Goal: Task Accomplishment & Management: Use online tool/utility

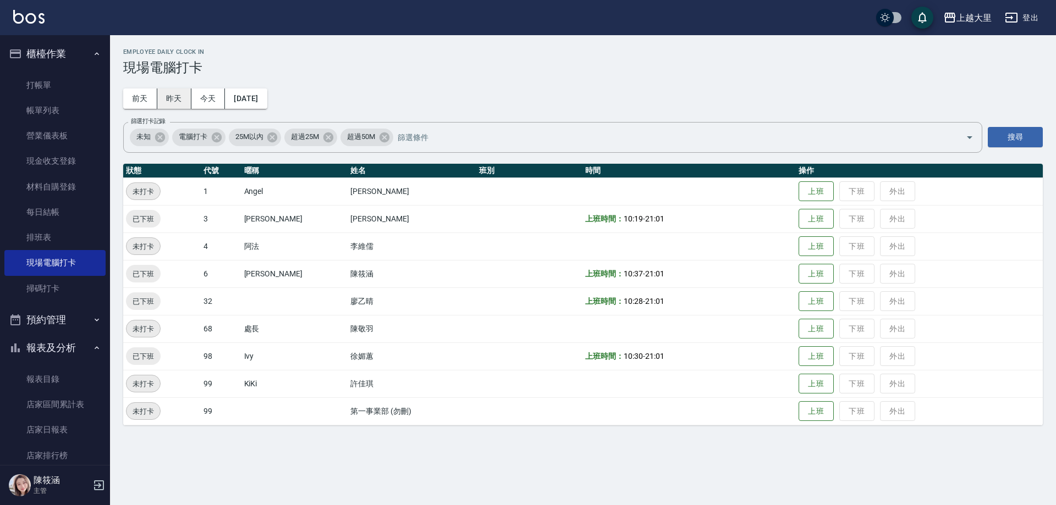
click at [167, 98] on button "昨天" at bounding box center [174, 99] width 34 height 20
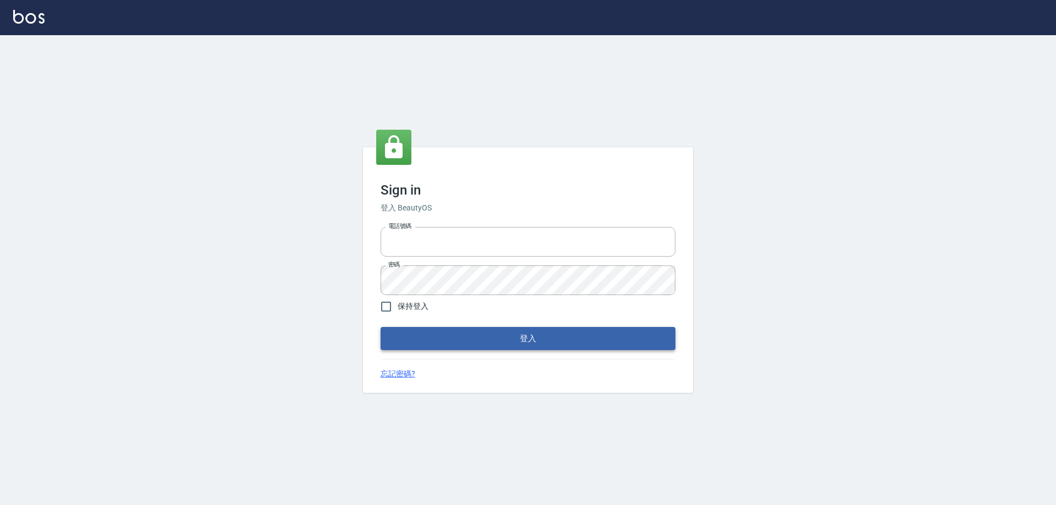
type input "0927586163"
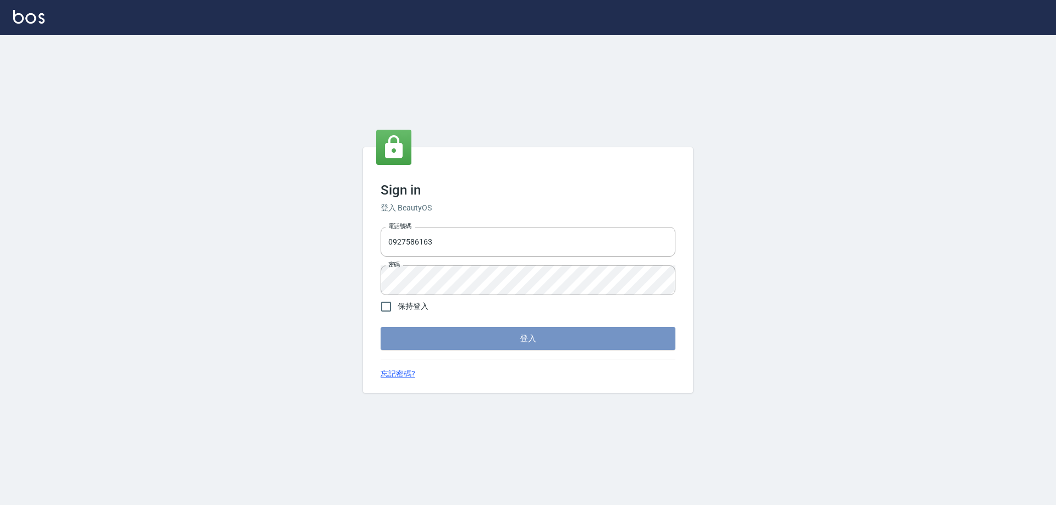
drag, startPoint x: 520, startPoint y: 331, endPoint x: 525, endPoint y: 340, distance: 10.8
click at [525, 335] on button "登入" at bounding box center [527, 338] width 295 height 23
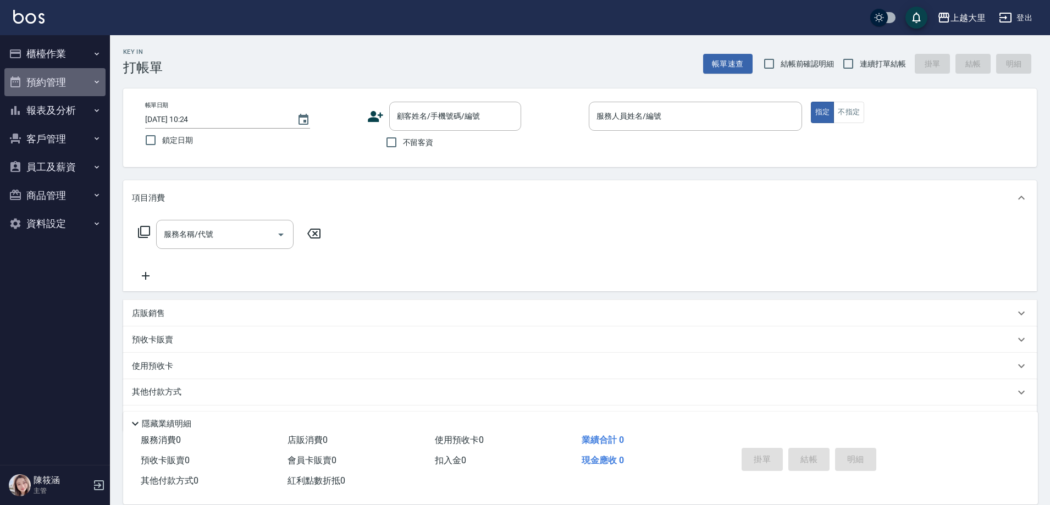
click at [55, 75] on button "預約管理" at bounding box center [54, 82] width 101 height 29
click at [60, 84] on button "預約管理" at bounding box center [54, 82] width 101 height 29
click at [70, 50] on button "櫃檯作業" at bounding box center [54, 54] width 101 height 29
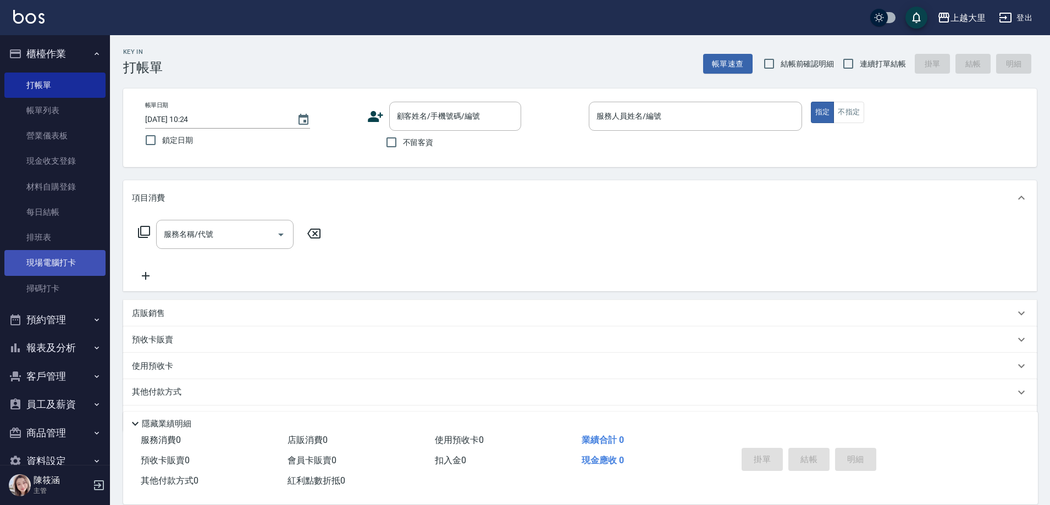
click at [49, 267] on link "現場電腦打卡" at bounding box center [54, 262] width 101 height 25
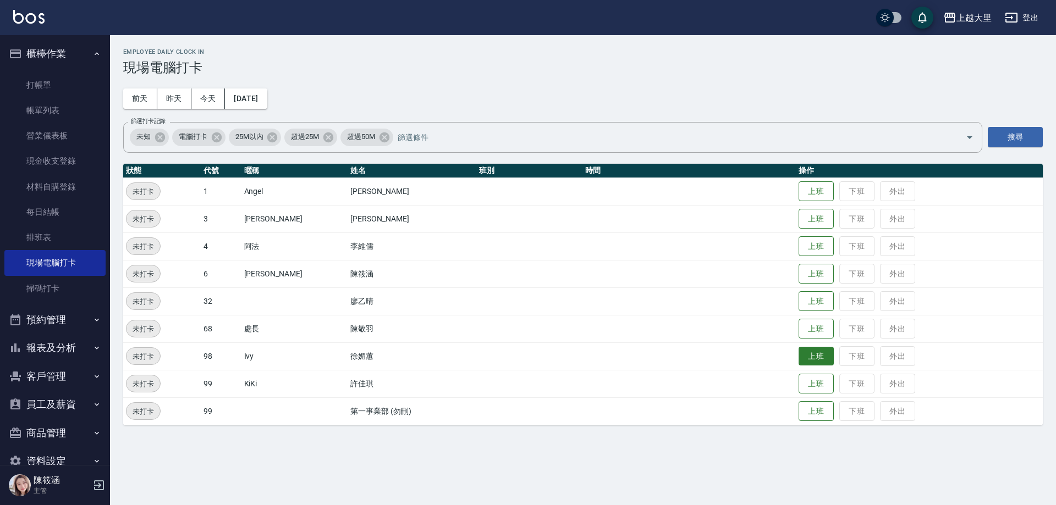
click at [807, 357] on button "上班" at bounding box center [815, 356] width 35 height 19
click at [812, 213] on button "上班" at bounding box center [815, 218] width 35 height 19
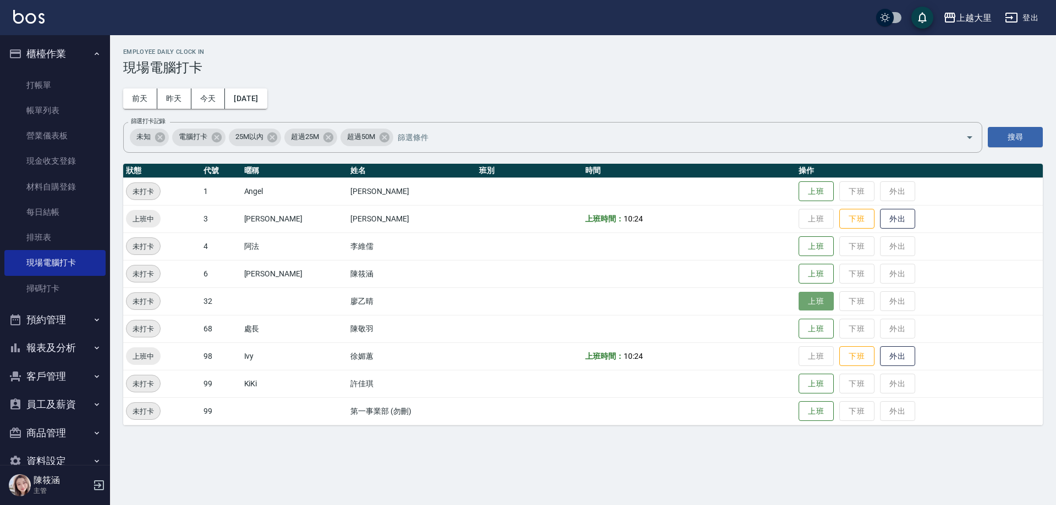
click at [824, 302] on button "上班" at bounding box center [815, 301] width 35 height 19
